Goal: Task Accomplishment & Management: Use online tool/utility

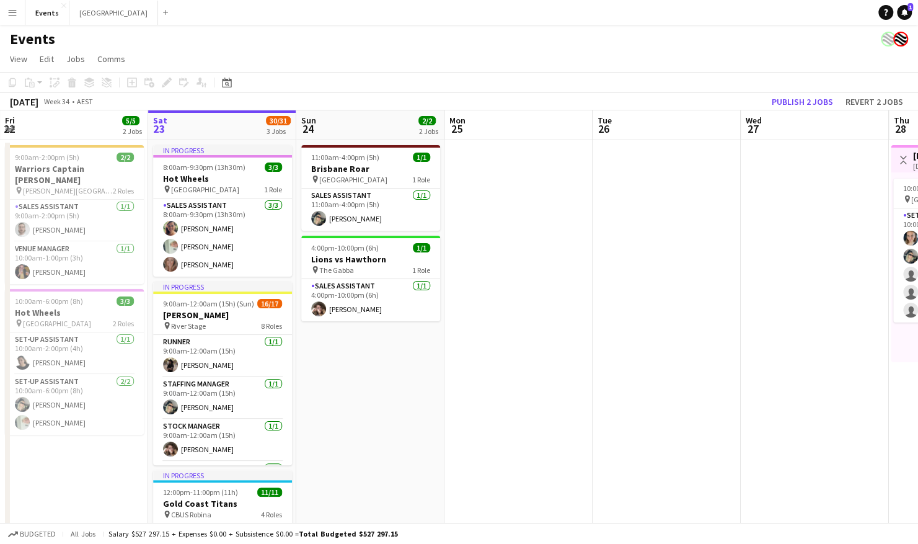
click at [574, 252] on app-date-cell at bounding box center [519, 409] width 148 height 539
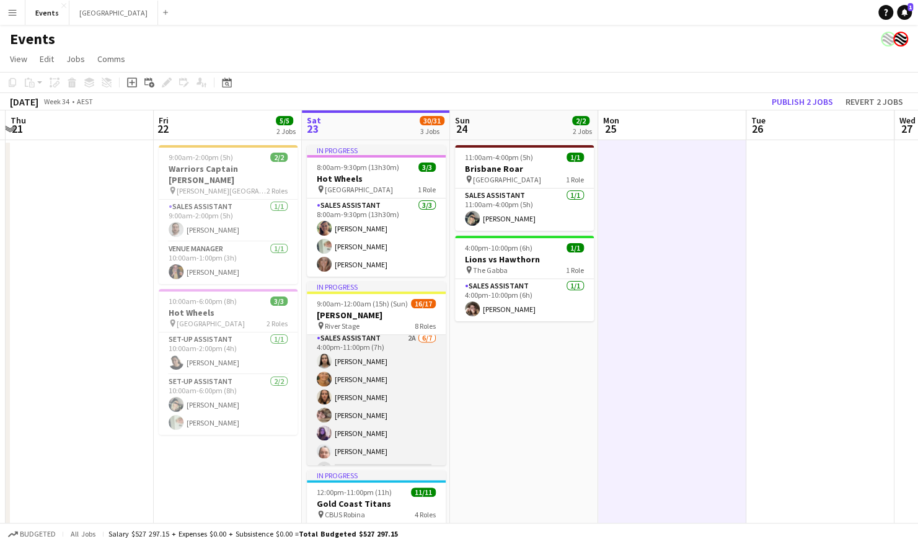
click at [365, 398] on app-card-role "Sales Assistant 2A [DATE] 4:00pm-11:00pm (7h) [PERSON_NAME] [PERSON_NAME] [PERS…" at bounding box center [376, 406] width 139 height 150
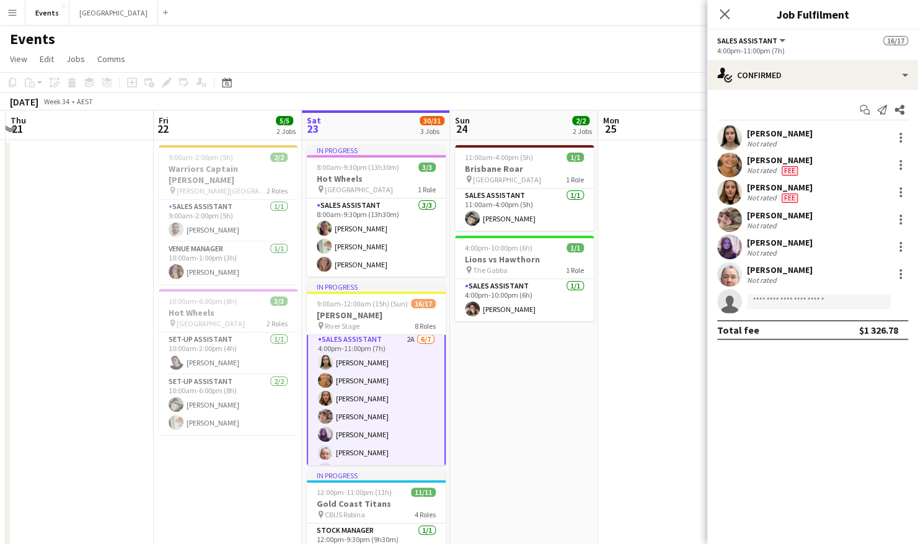
scroll to position [354, 0]
click at [732, 192] on app-user-avatar at bounding box center [729, 192] width 25 height 25
click at [730, 189] on app-user-avatar at bounding box center [729, 192] width 25 height 25
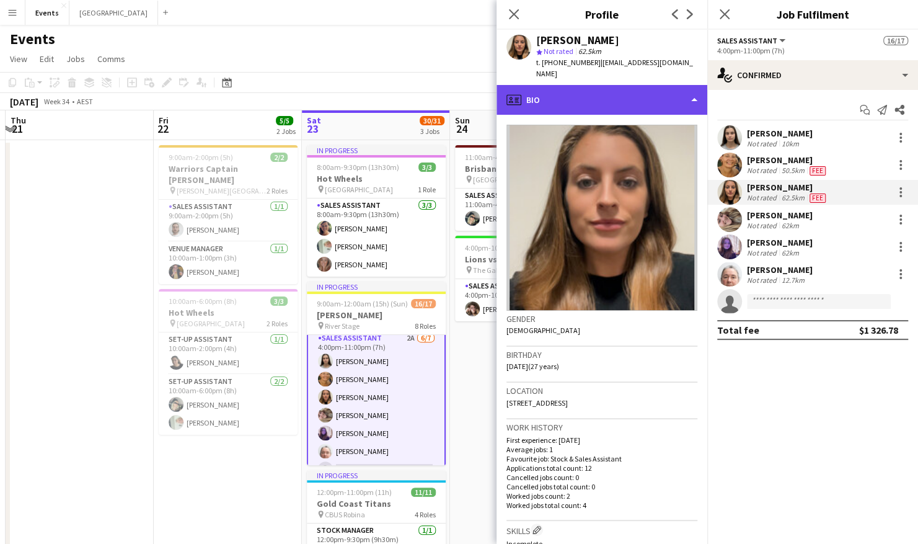
click at [671, 85] on div "profile Bio" at bounding box center [602, 100] width 211 height 30
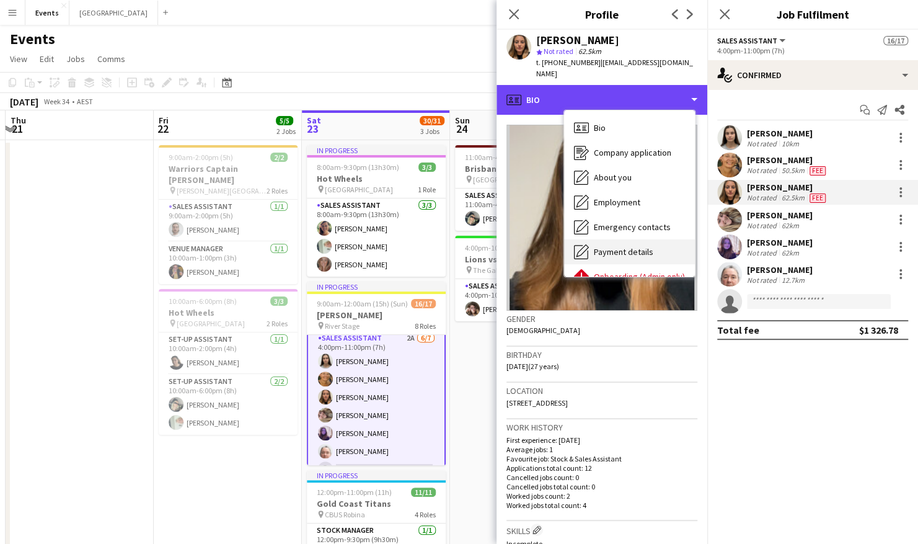
scroll to position [67, 0]
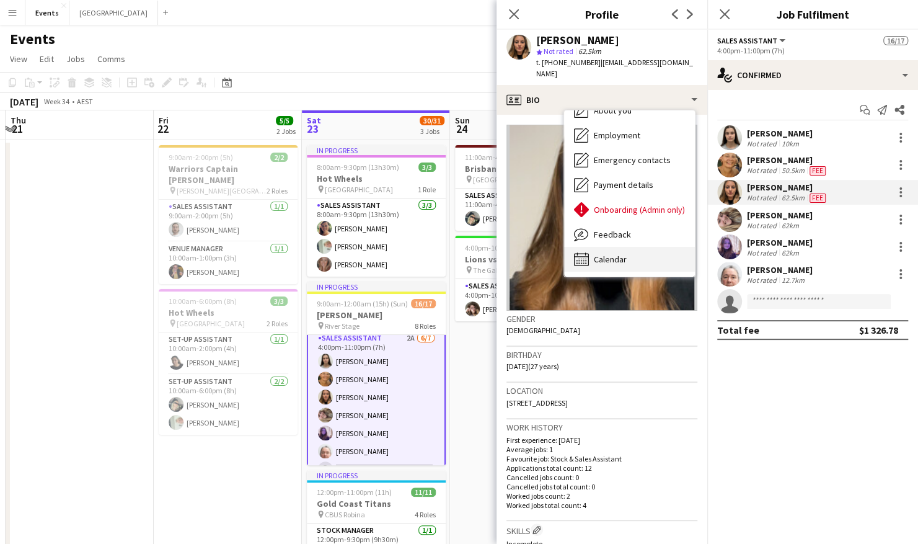
click at [623, 254] on span "Calendar" at bounding box center [610, 259] width 33 height 11
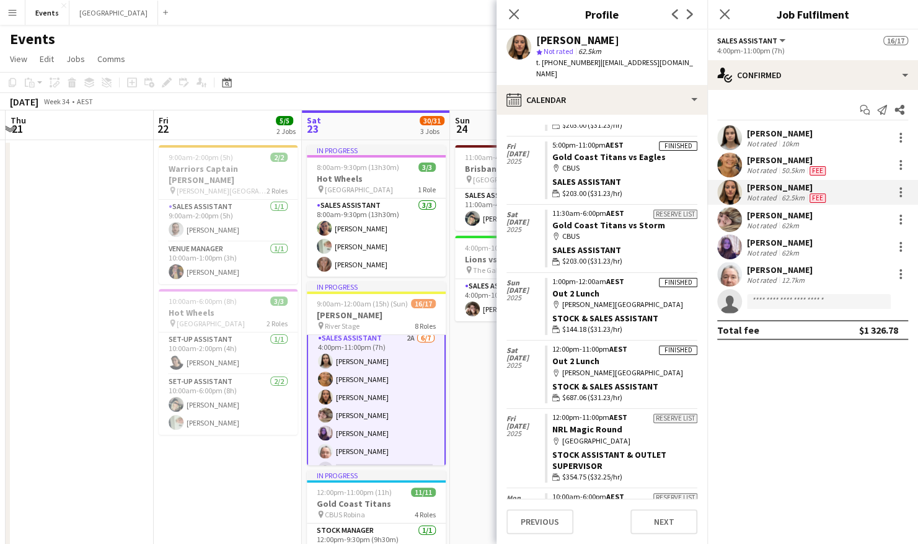
scroll to position [224, 0]
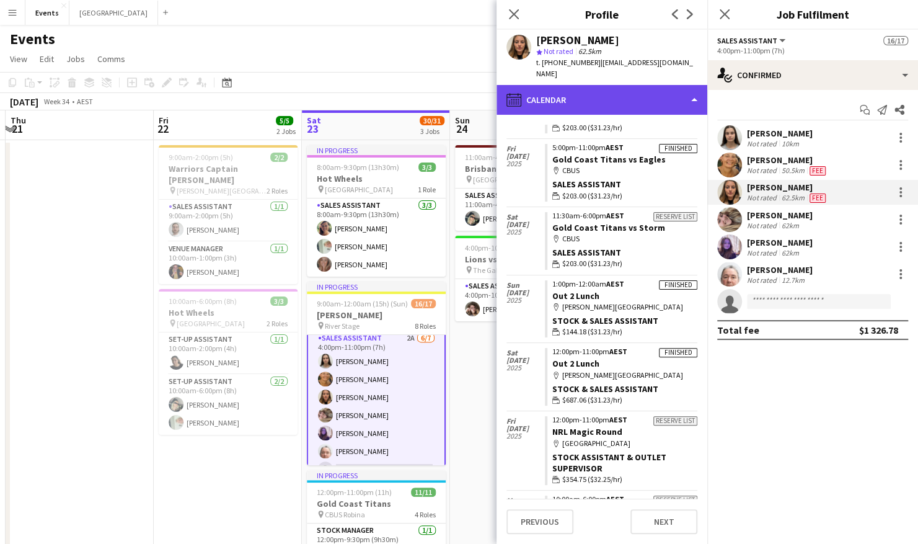
click at [604, 97] on div "calendar-full Calendar" at bounding box center [602, 100] width 211 height 30
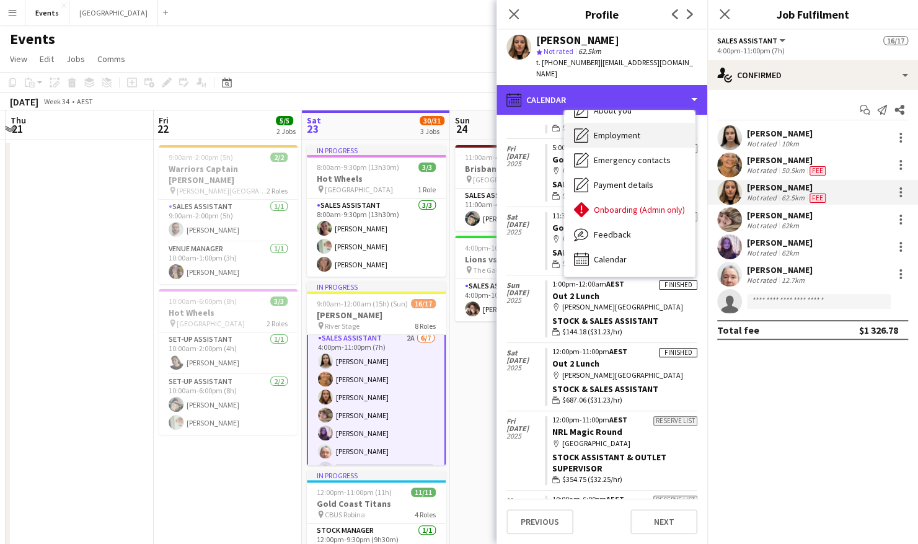
scroll to position [0, 0]
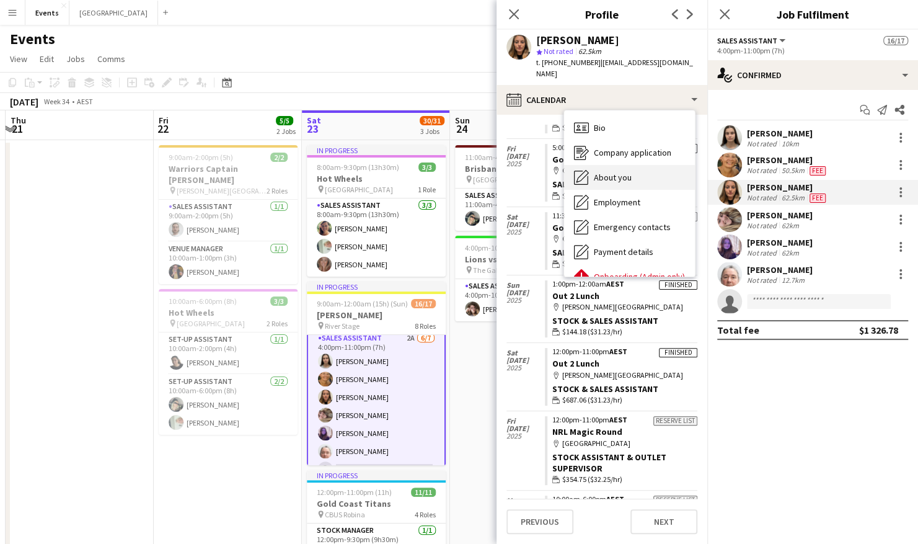
click at [631, 166] on div "About you About you" at bounding box center [629, 177] width 131 height 25
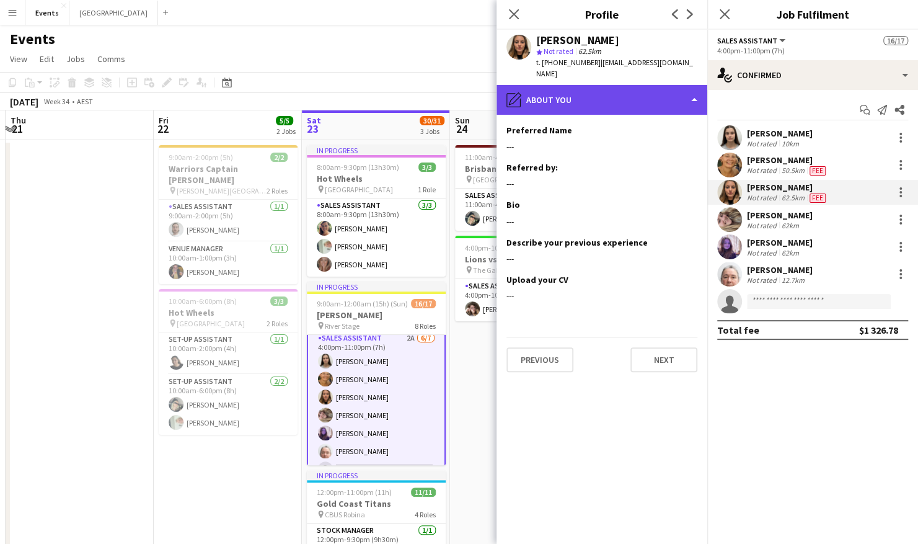
click at [624, 94] on div "pencil4 About you" at bounding box center [602, 100] width 211 height 30
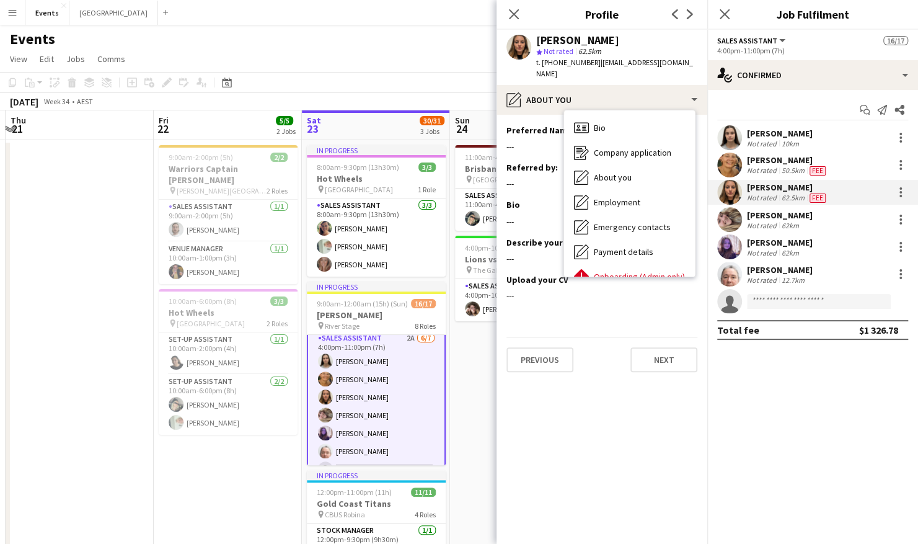
click at [236, 461] on app-date-cell "9:00am-2:00pm (5h) 2/2 Warriors Captain Run pin Logan Metro Sports Complex 2 Ro…" at bounding box center [228, 409] width 148 height 539
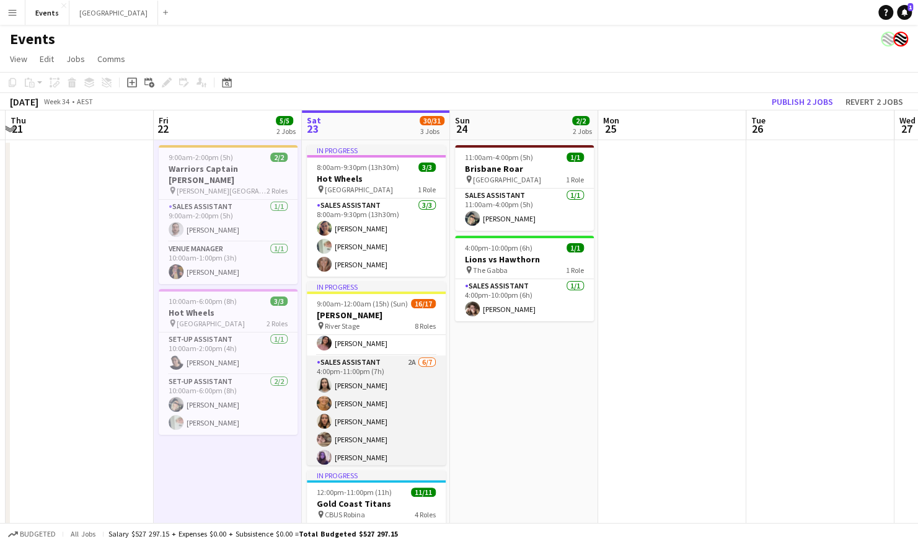
scroll to position [368, 0]
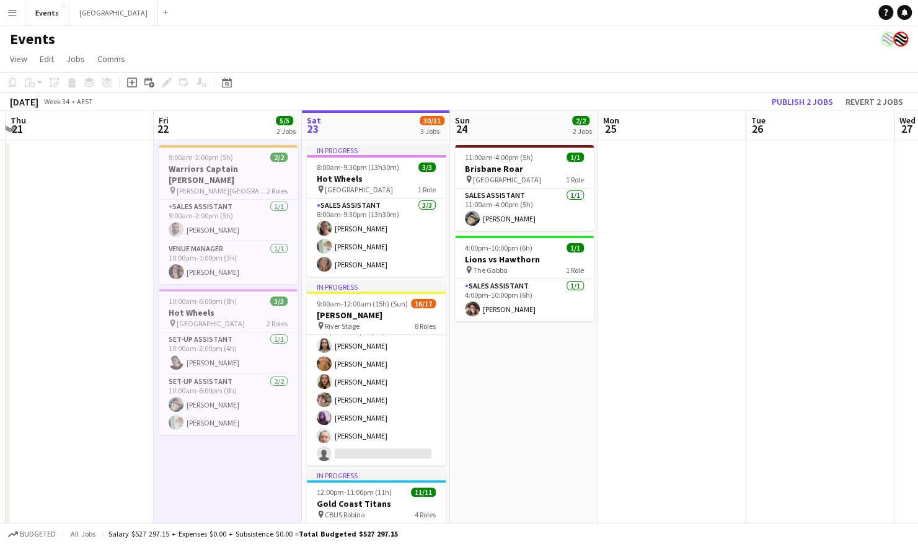
click at [592, 371] on app-date-cell "11:00am-4:00pm (5h) 1/1 Brisbane Roar pin Sunshine Coast Stadium 1 Role Sales A…" at bounding box center [524, 409] width 148 height 539
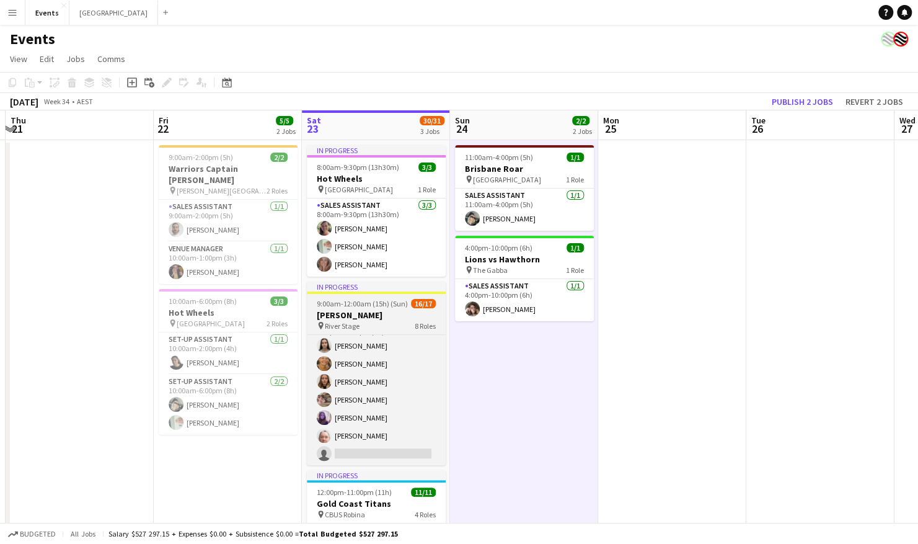
click at [378, 296] on app-job-card "In progress 9:00am-12:00am (15h) (Sun) 16/17 Alex Warren pin River Stage 8 Role…" at bounding box center [376, 374] width 139 height 184
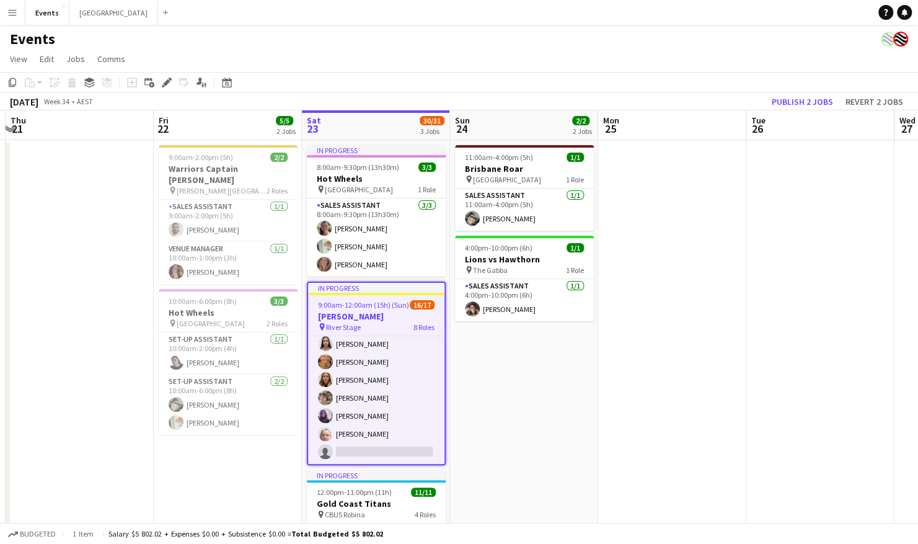
click at [11, 14] on app-icon "Menu" at bounding box center [12, 12] width 10 height 10
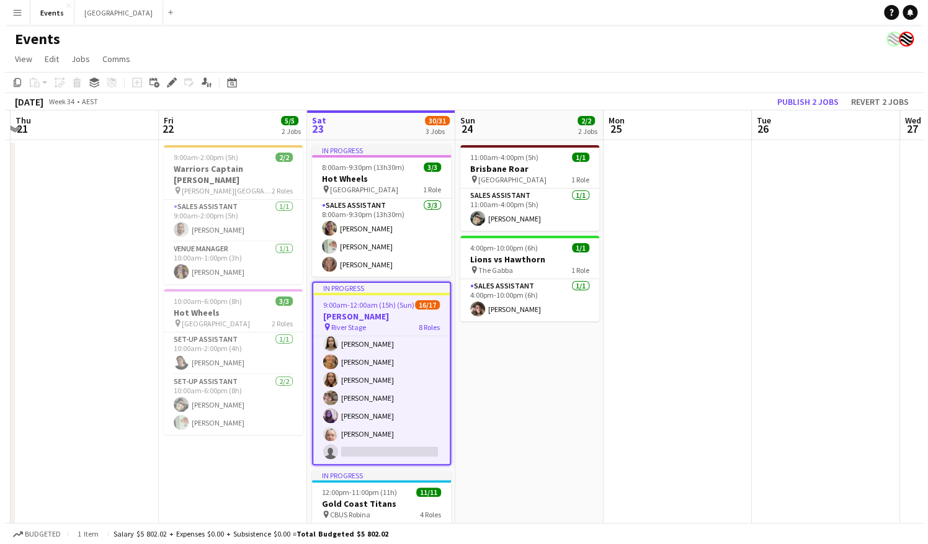
scroll to position [368, 0]
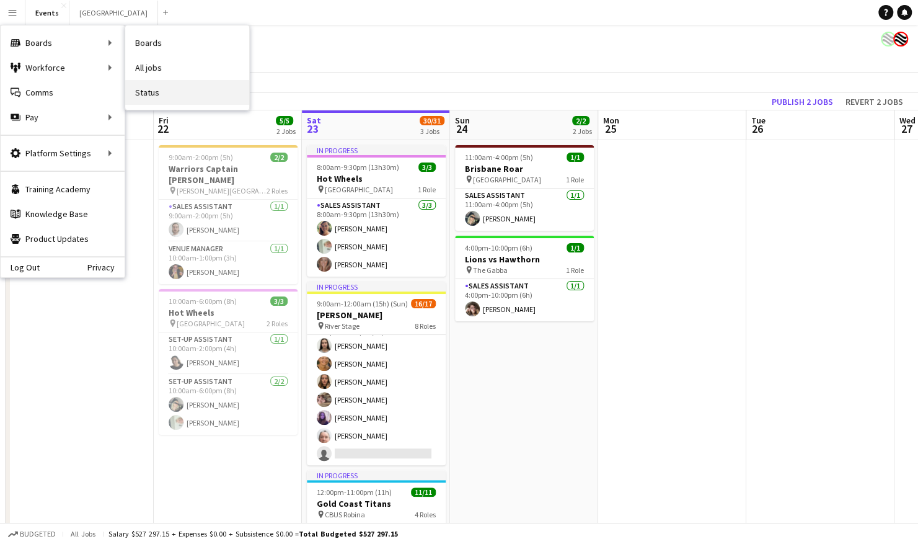
click at [176, 86] on link "Status" at bounding box center [187, 92] width 124 height 25
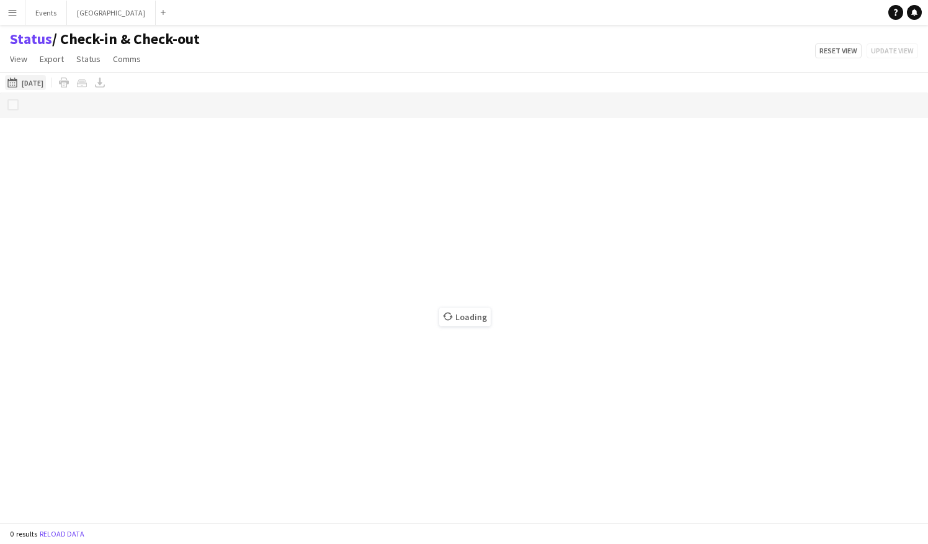
click at [37, 84] on button "23-08-2025 to 29-08-2025 30-07-2025" at bounding box center [25, 82] width 41 height 15
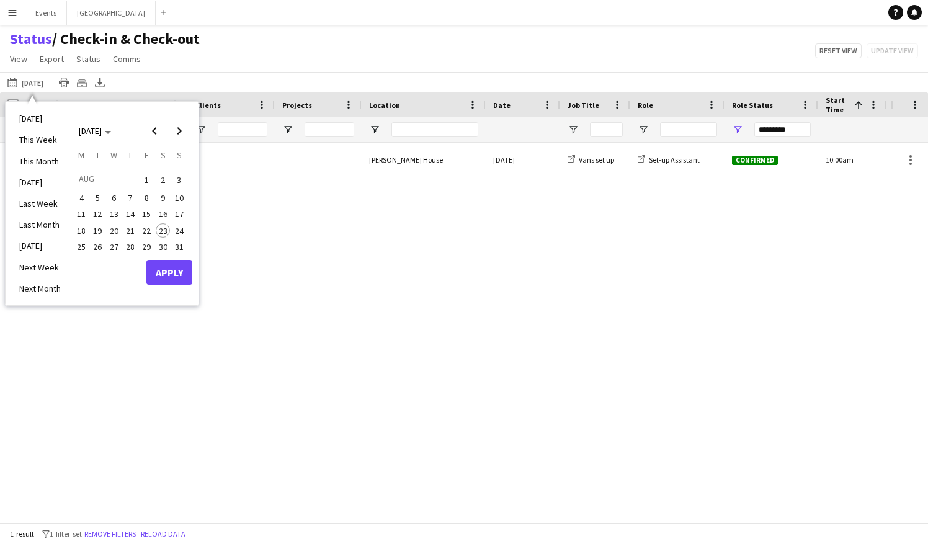
click at [162, 231] on span "23" at bounding box center [163, 230] width 15 height 15
click at [174, 270] on button "Apply" at bounding box center [169, 272] width 46 height 25
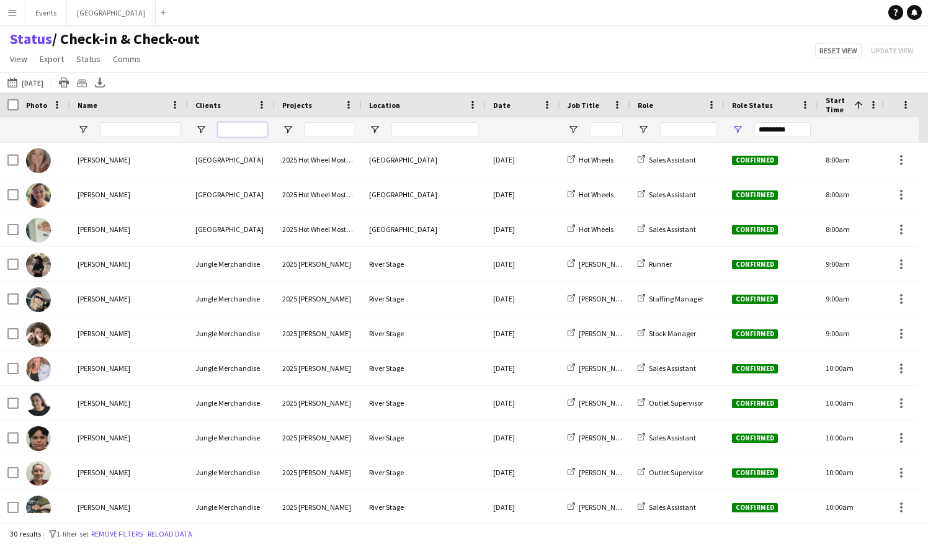
click at [248, 133] on input "Clients Filter Input" at bounding box center [243, 129] width 50 height 15
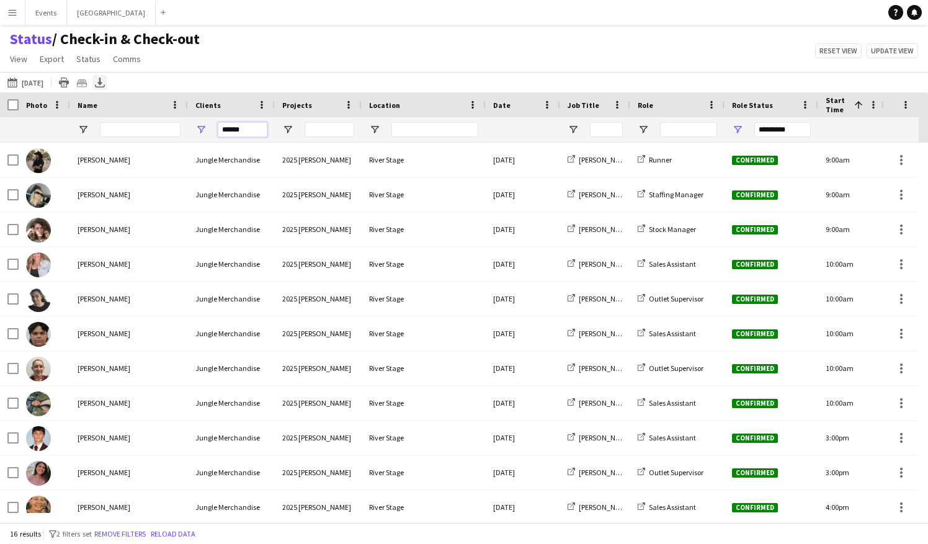
type input "******"
click at [100, 84] on icon at bounding box center [99, 81] width 5 height 7
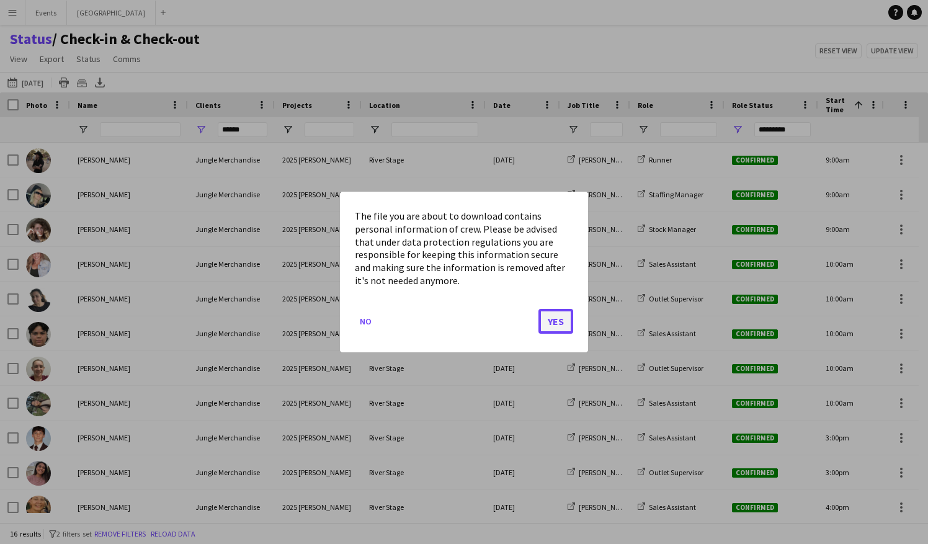
click at [559, 321] on button "Yes" at bounding box center [555, 321] width 35 height 25
